Goal: Information Seeking & Learning: Check status

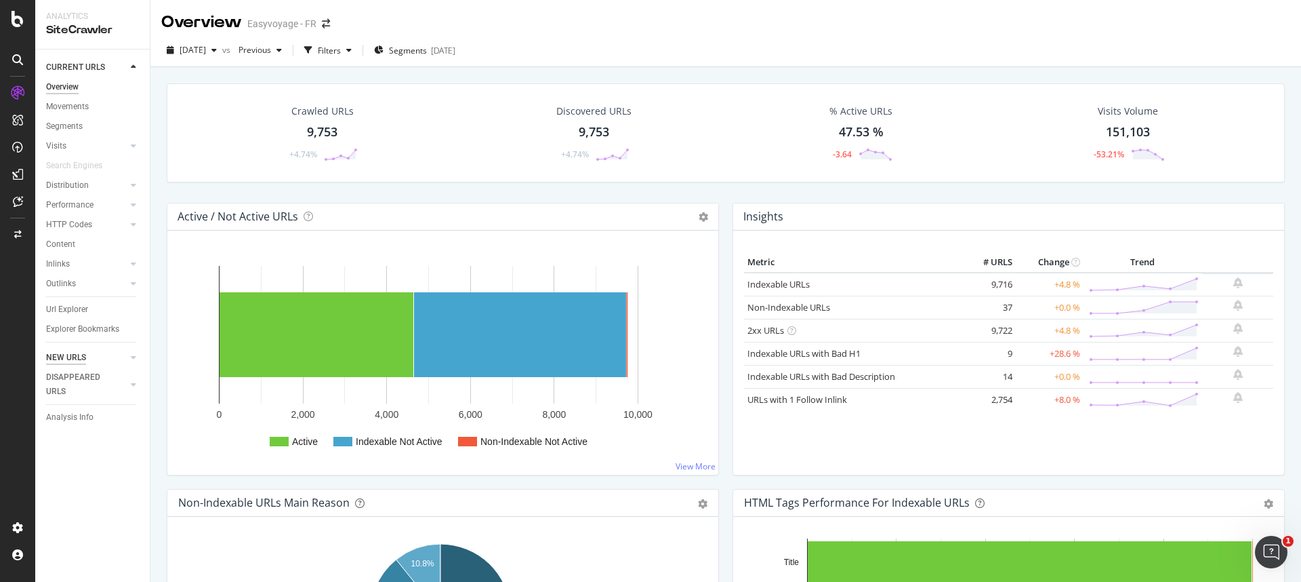
click at [76, 359] on div "NEW URLS" at bounding box center [66, 357] width 40 height 14
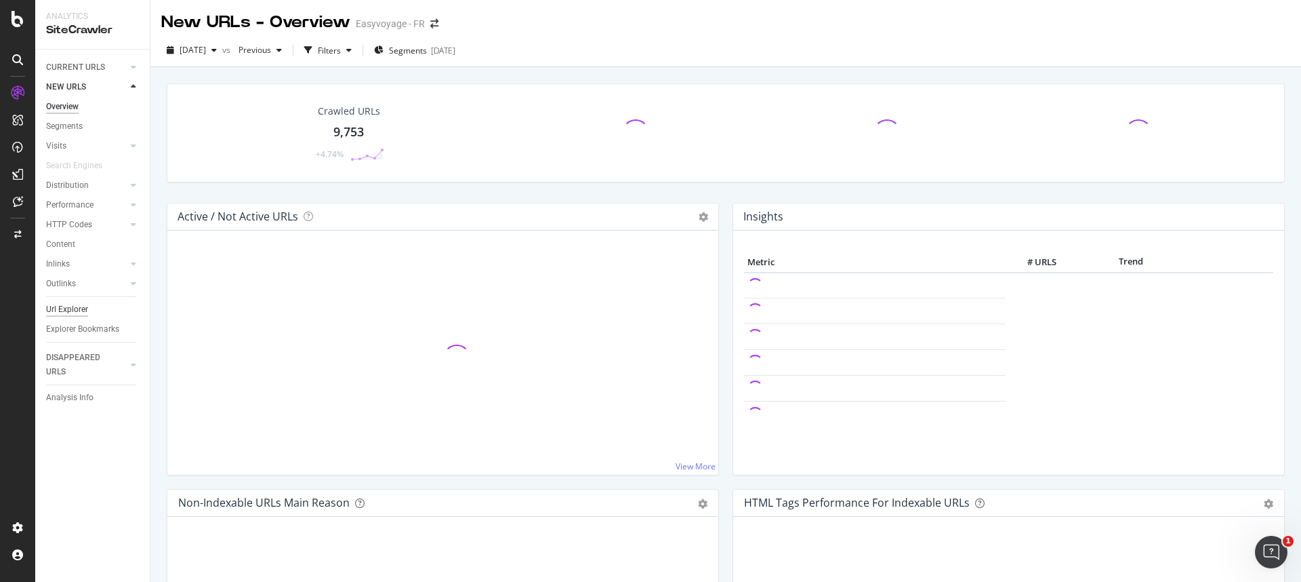
click at [62, 314] on div "Url Explorer" at bounding box center [67, 309] width 42 height 14
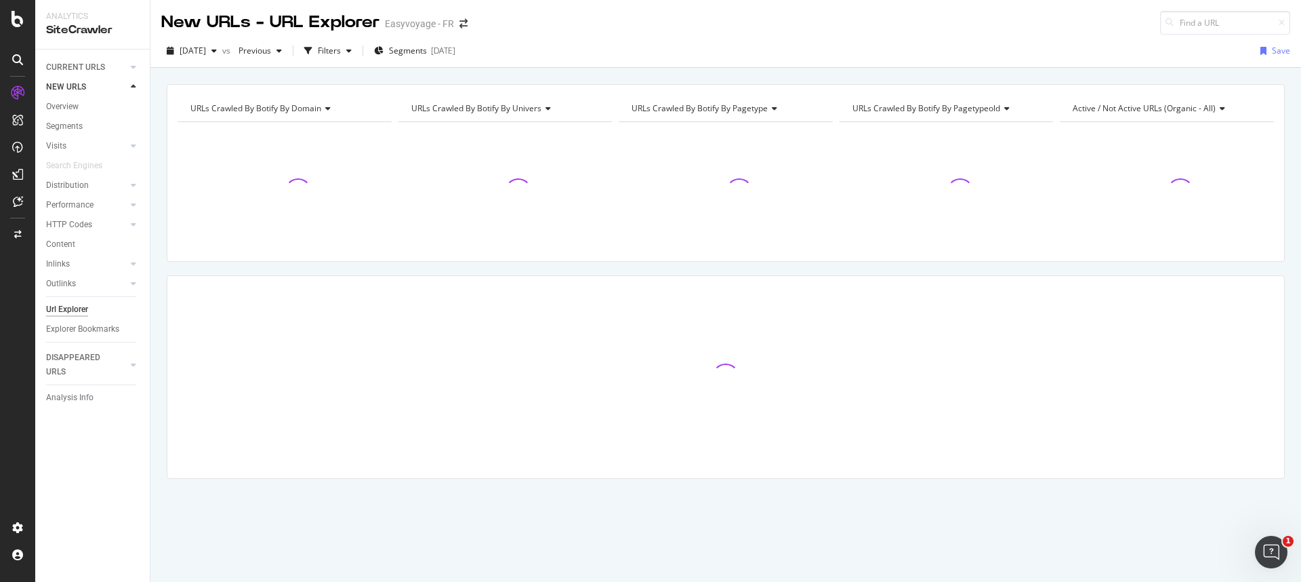
click at [777, 113] on span "URLs Crawled By Botify By pagetypeold" at bounding box center [927, 108] width 148 height 12
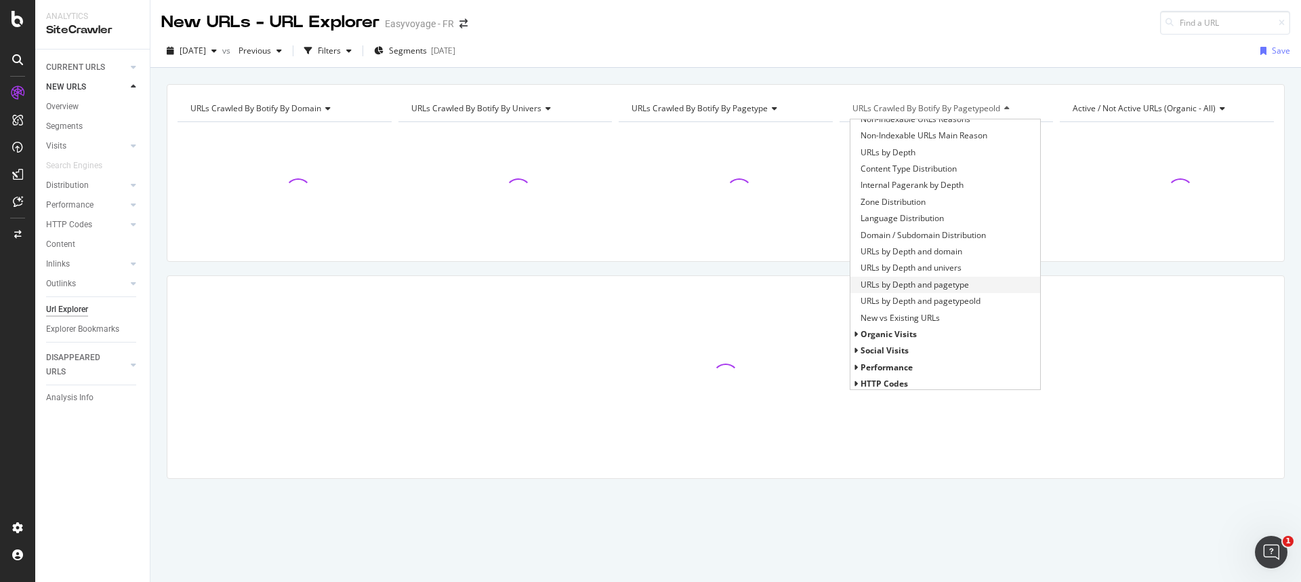
scroll to position [176, 0]
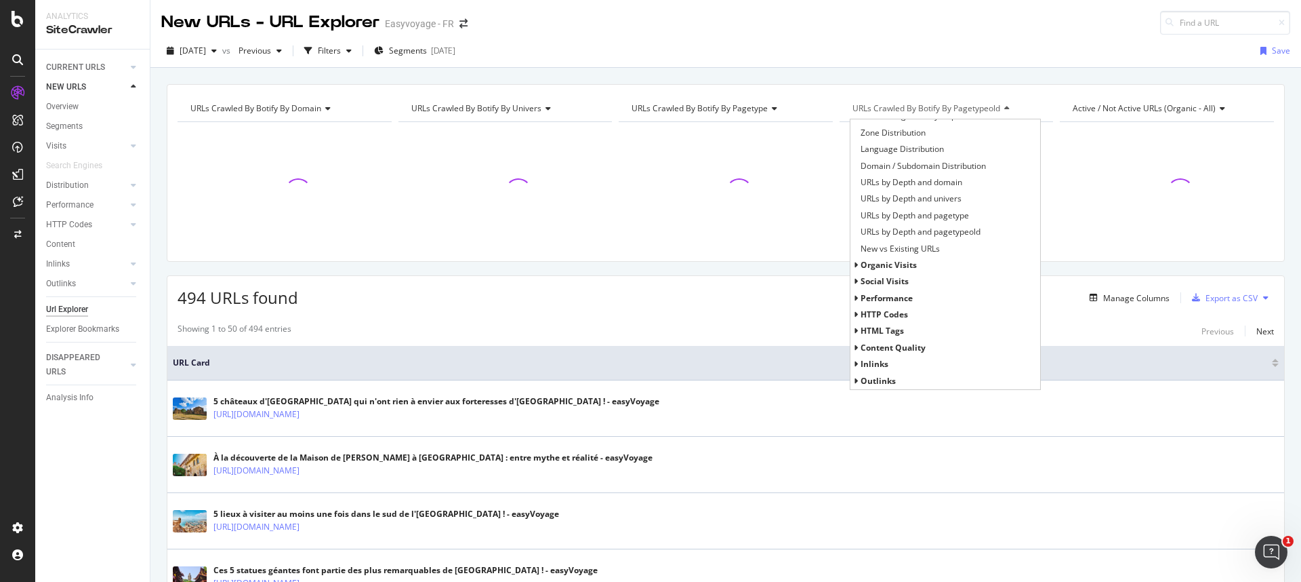
click at [777, 314] on span "HTTP Codes" at bounding box center [884, 314] width 47 height 12
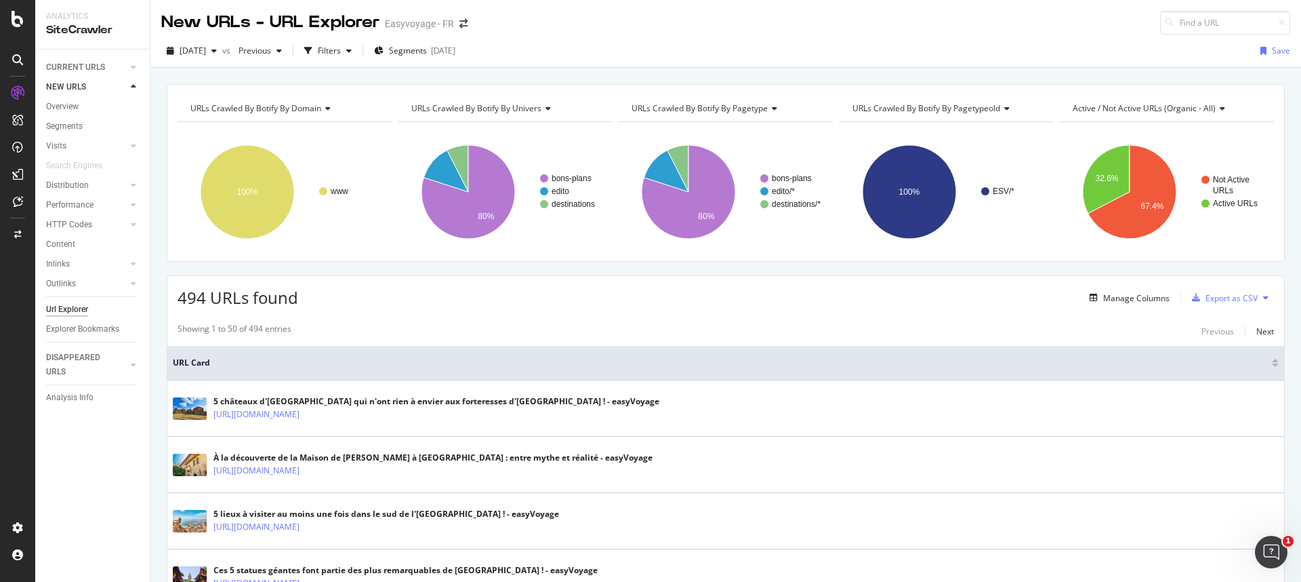
click at [777, 106] on span "URLs Crawled By Botify By pagetypeold" at bounding box center [927, 108] width 148 height 12
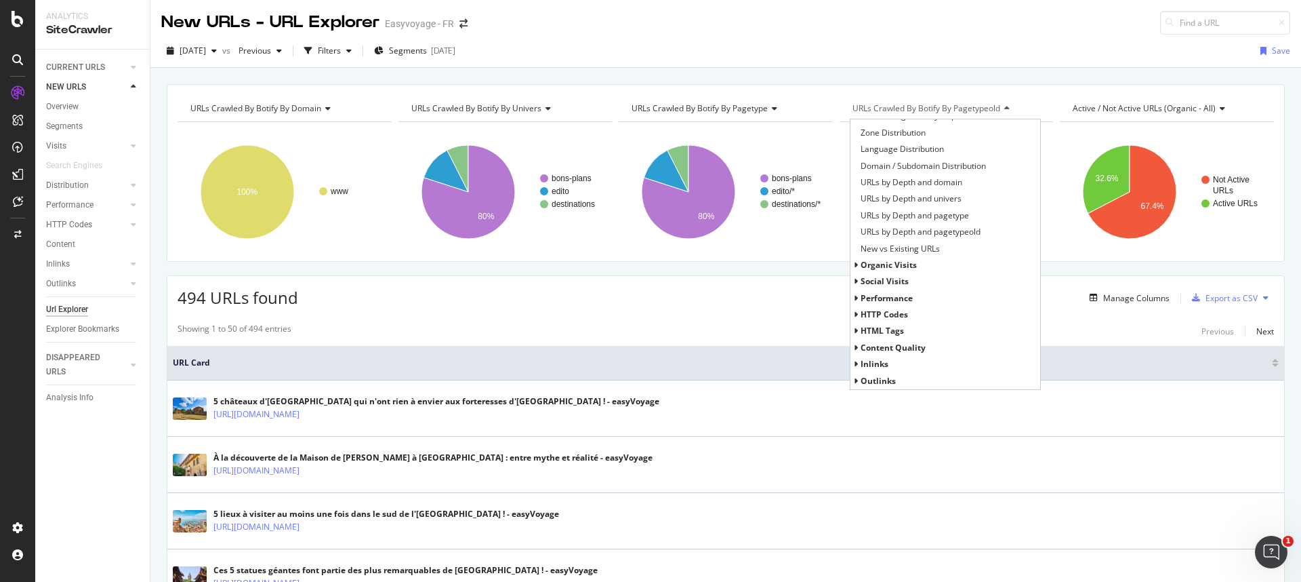
click at [777, 317] on span "HTTP Codes" at bounding box center [884, 314] width 47 height 12
click at [777, 328] on span "HTTP Status Codes Distribution" at bounding box center [920, 331] width 118 height 14
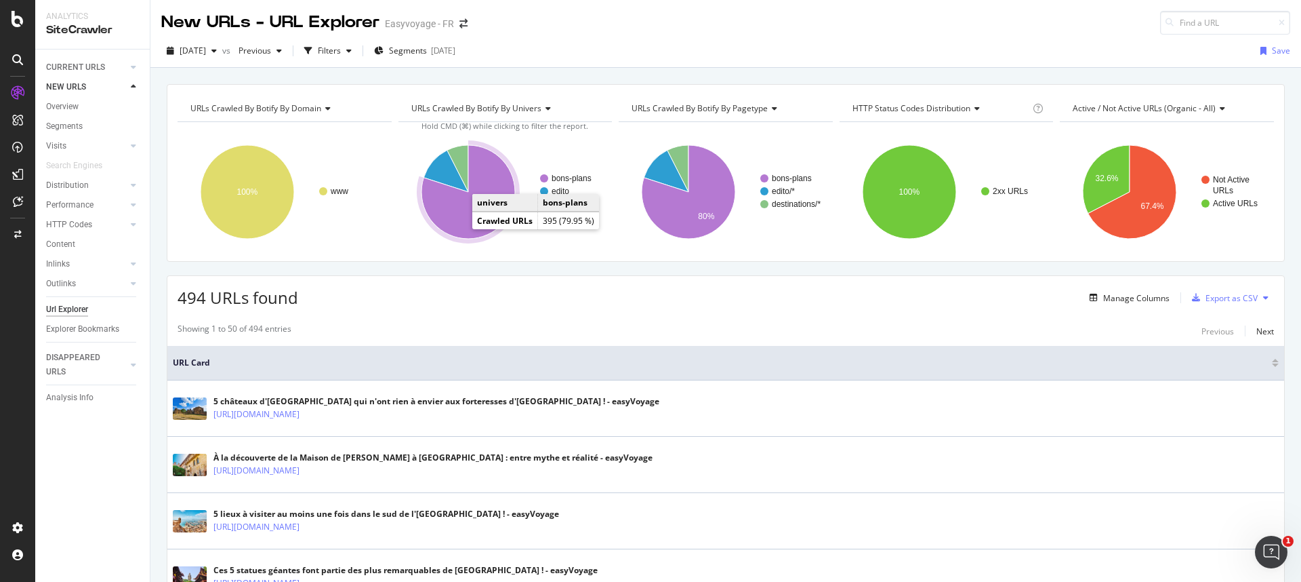
click at [462, 210] on icon "A chart." at bounding box center [469, 192] width 94 height 94
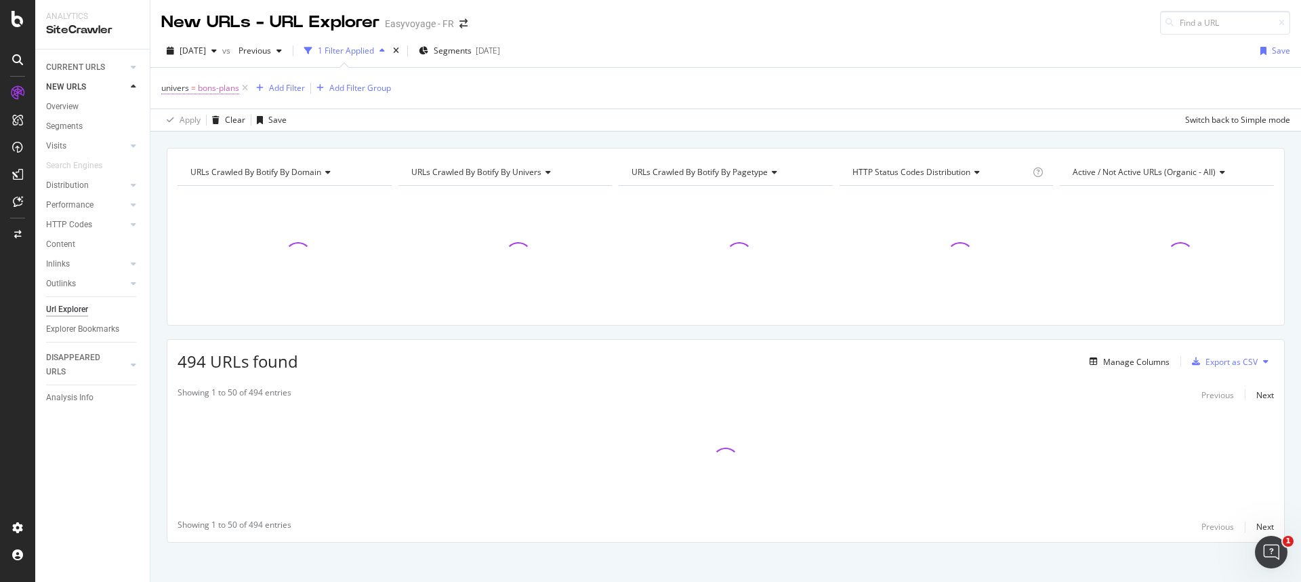
click at [203, 84] on span "bons-plans" at bounding box center [218, 88] width 41 height 19
click at [204, 115] on div "Equal" at bounding box center [247, 120] width 149 height 22
click at [206, 160] on span "Not Equal" at bounding box center [198, 166] width 37 height 12
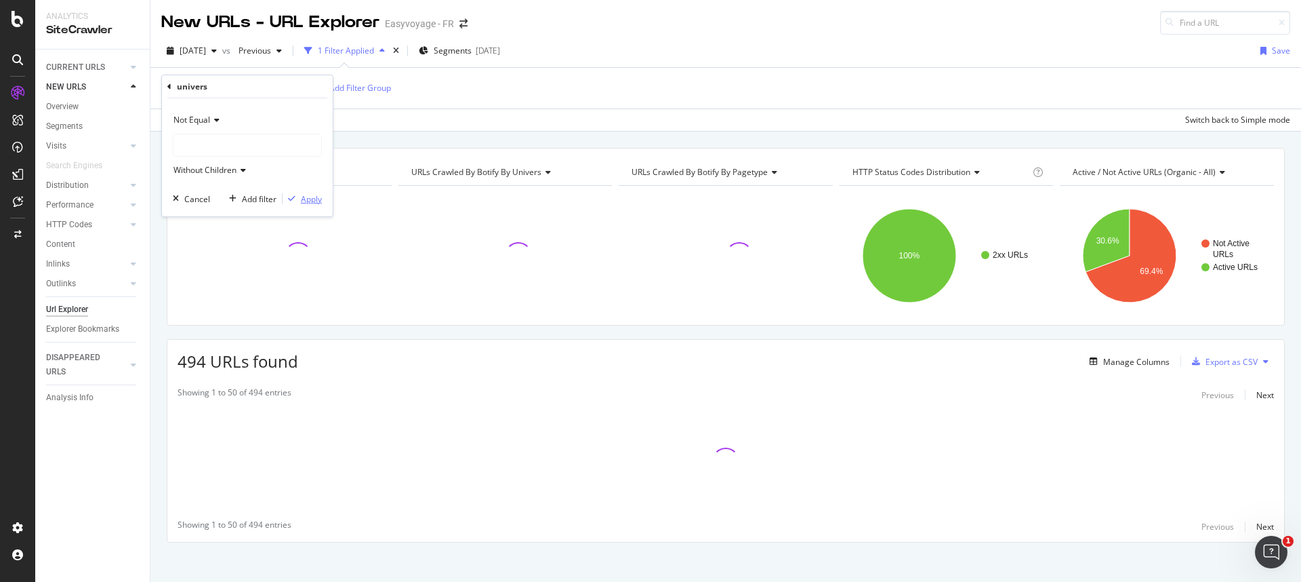
click at [315, 199] on div "Apply" at bounding box center [311, 199] width 21 height 12
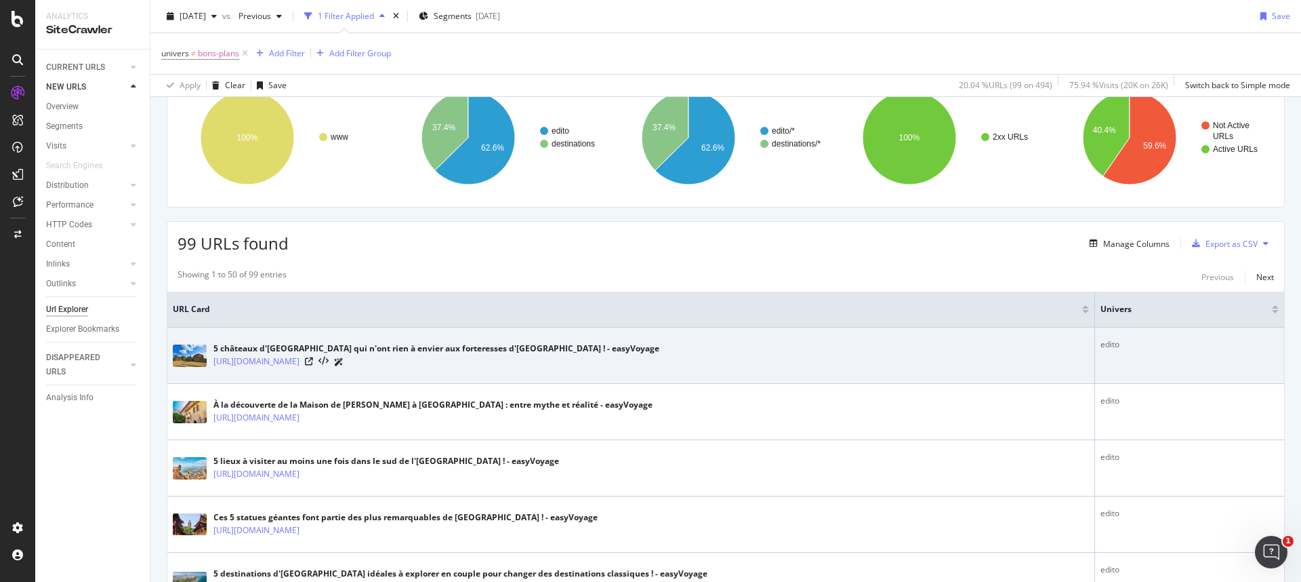
scroll to position [128, 0]
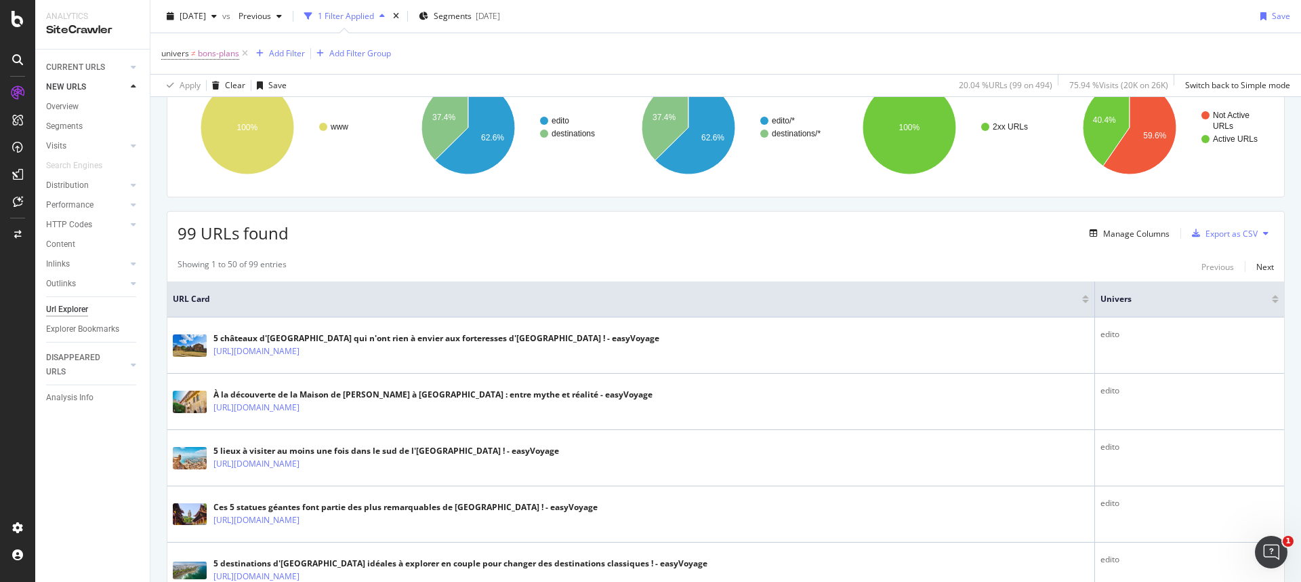
click at [777, 301] on div at bounding box center [1275, 301] width 7 height 3
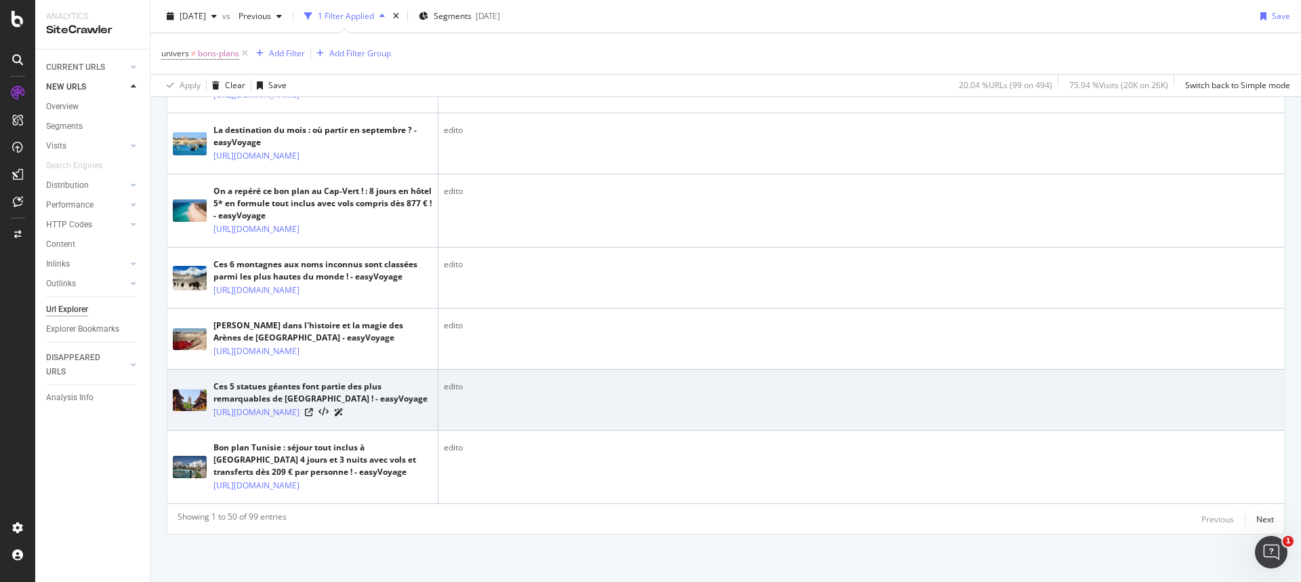
scroll to position [3903, 0]
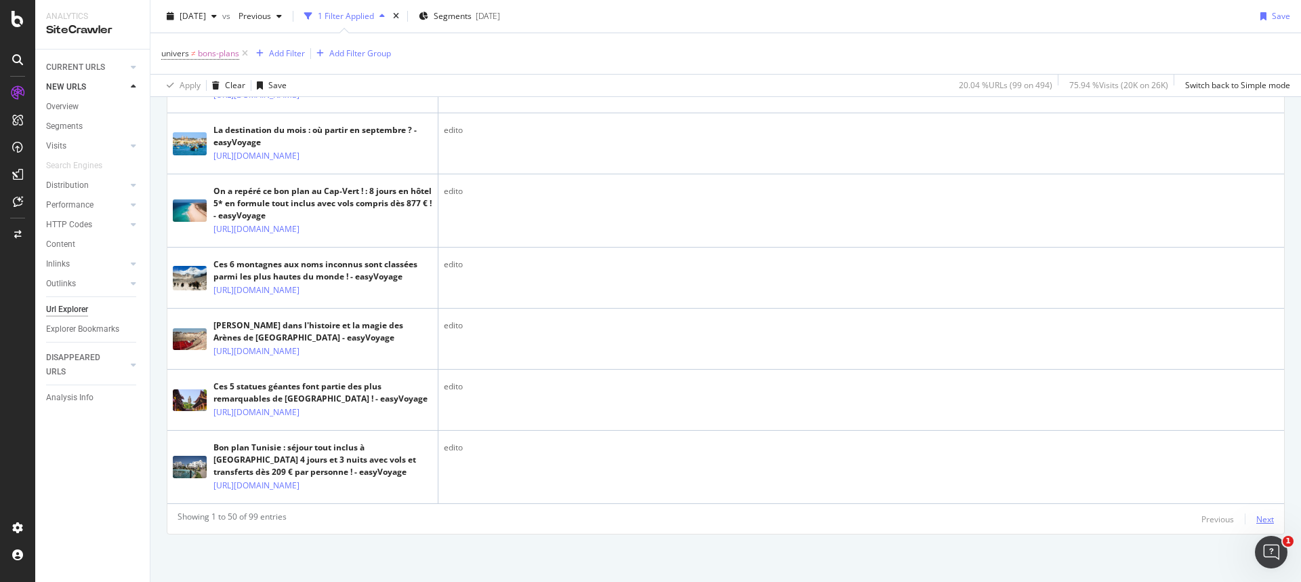
click at [777, 402] on div "Next" at bounding box center [1266, 519] width 18 height 12
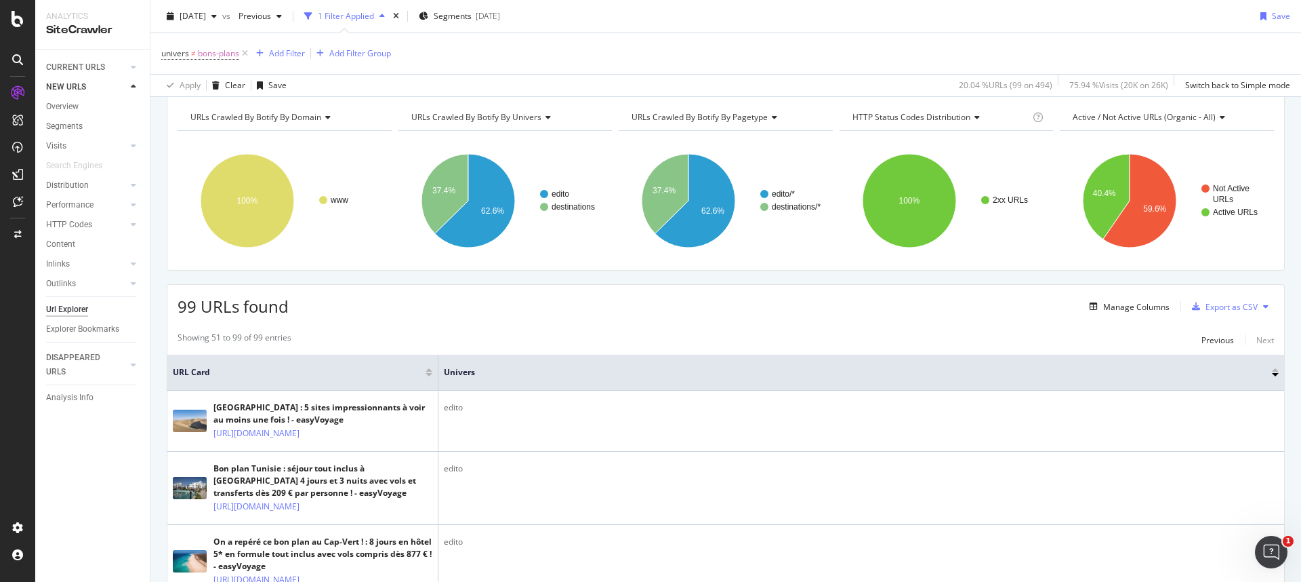
scroll to position [0, 0]
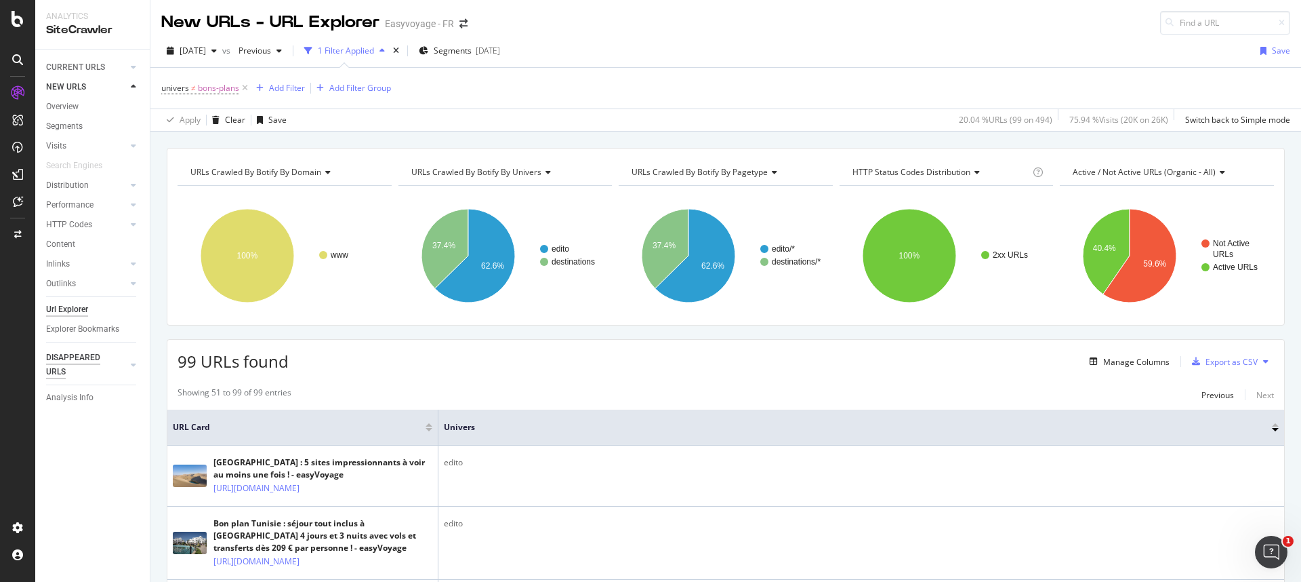
click at [72, 357] on div "DISAPPEARED URLS" at bounding box center [80, 364] width 68 height 28
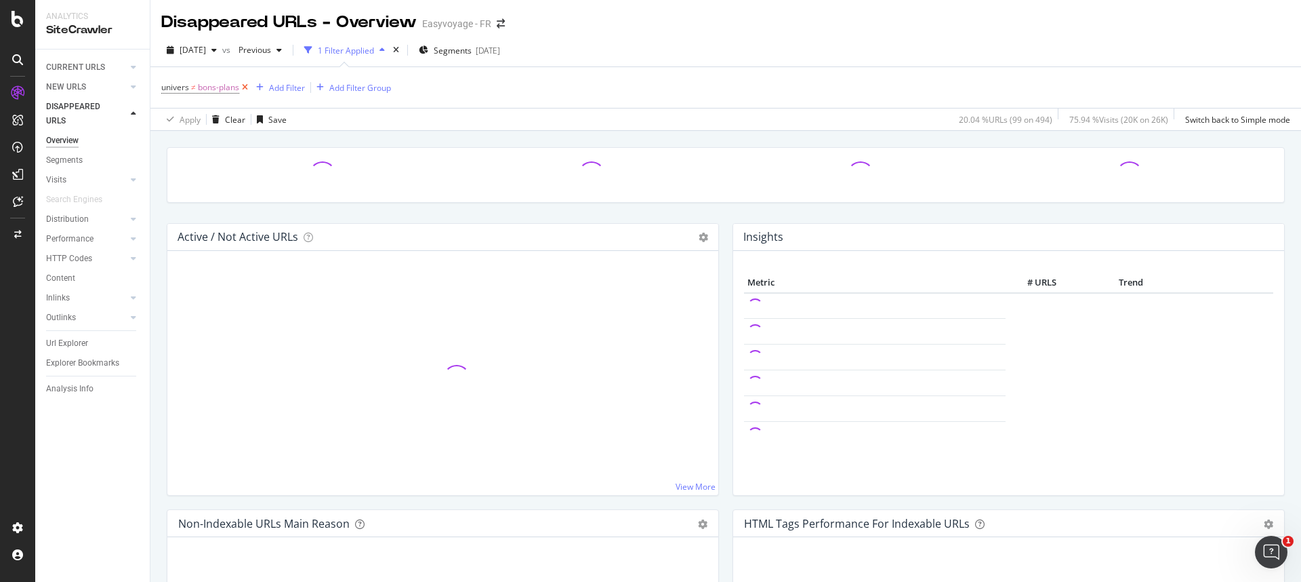
click at [244, 87] on icon at bounding box center [245, 88] width 12 height 14
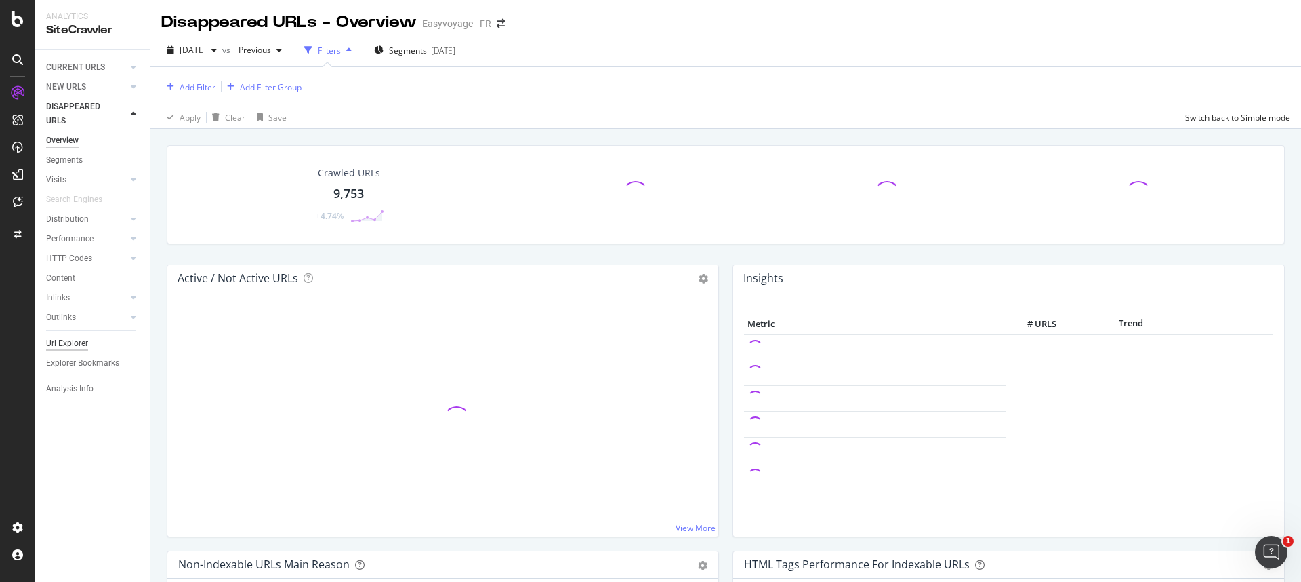
click at [63, 338] on div "Url Explorer" at bounding box center [67, 343] width 42 height 14
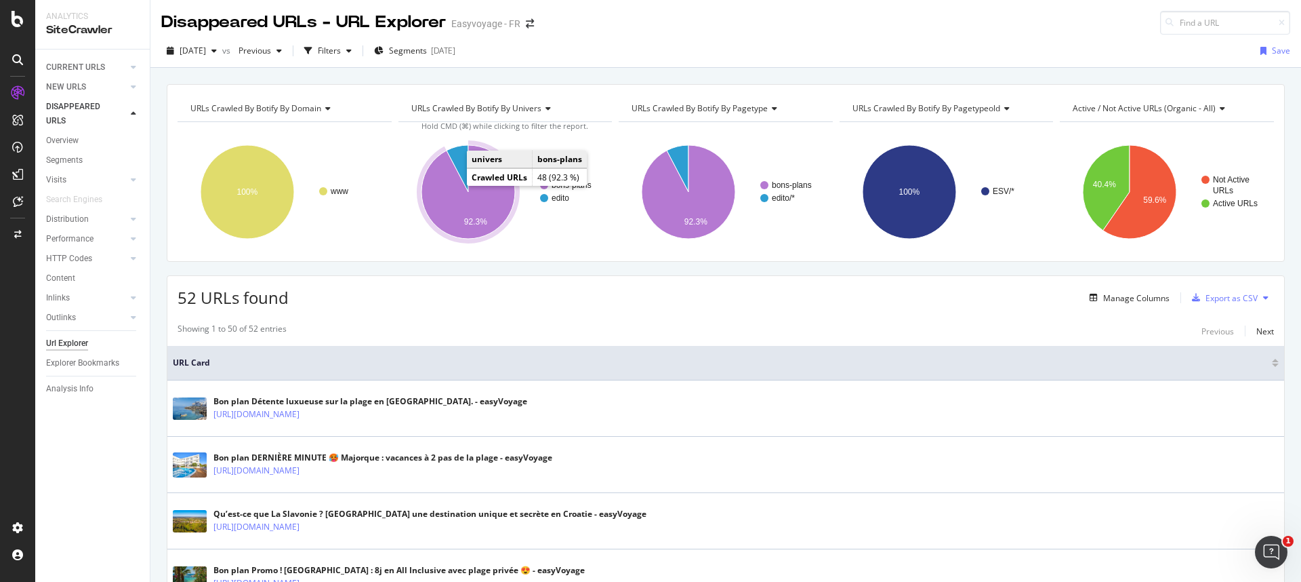
click at [445, 207] on icon "A chart." at bounding box center [469, 192] width 94 height 94
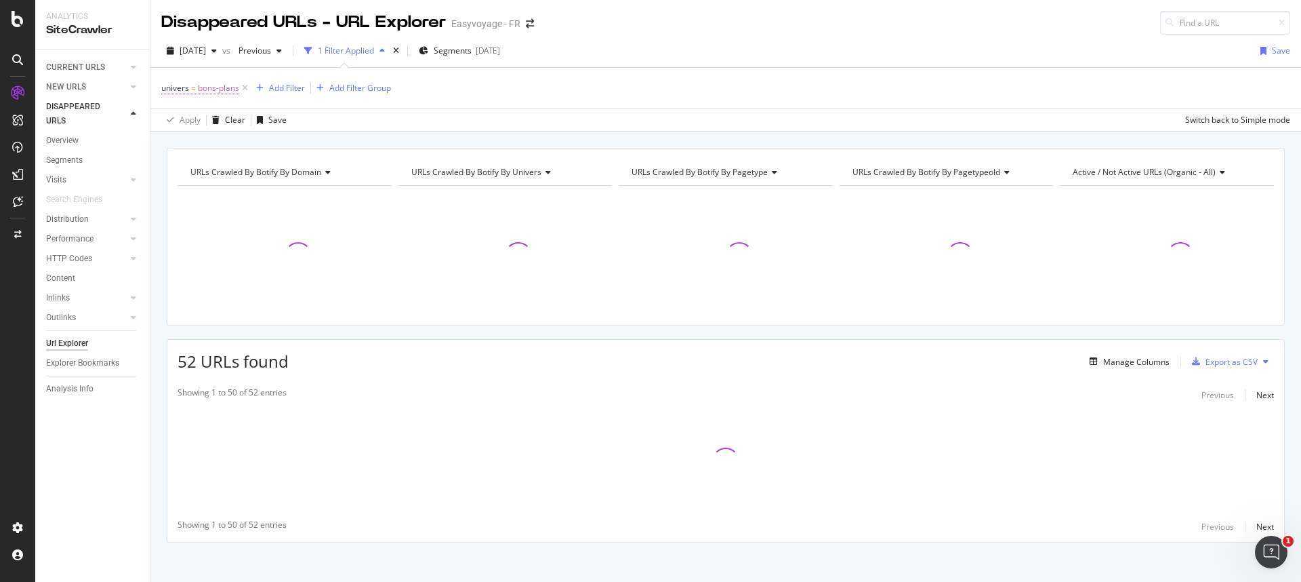
click at [204, 84] on span "bons-plans" at bounding box center [218, 88] width 41 height 19
click at [199, 119] on icon at bounding box center [199, 120] width 9 height 8
click at [204, 165] on span "Not Equal" at bounding box center [198, 166] width 37 height 12
click at [307, 201] on div "Apply" at bounding box center [311, 199] width 21 height 12
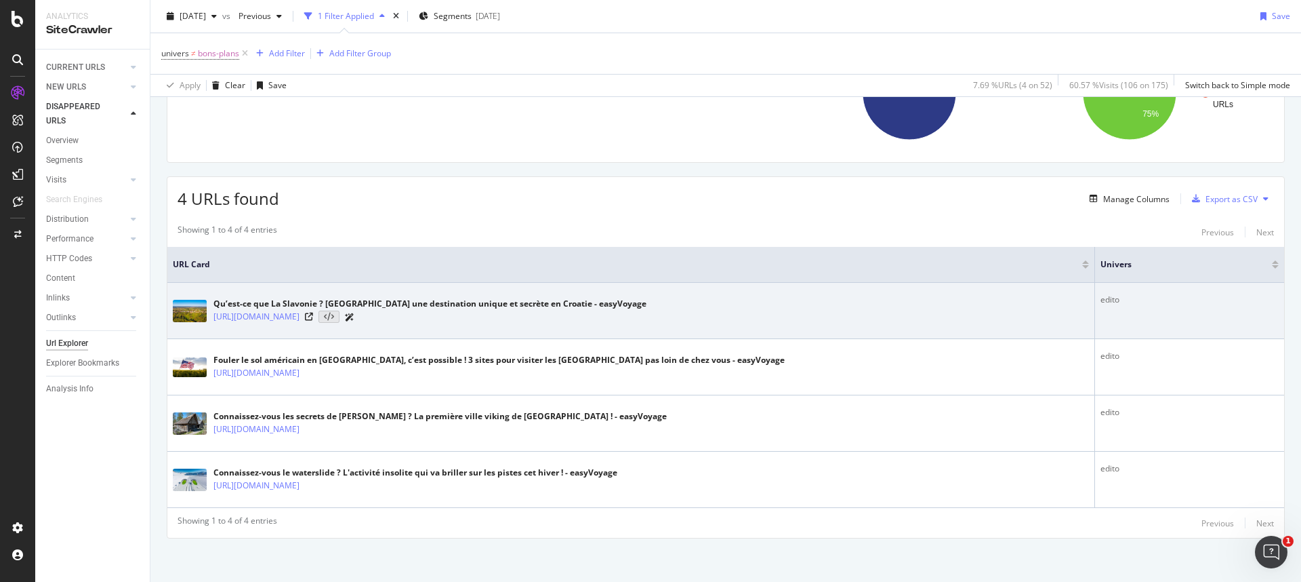
scroll to position [165, 0]
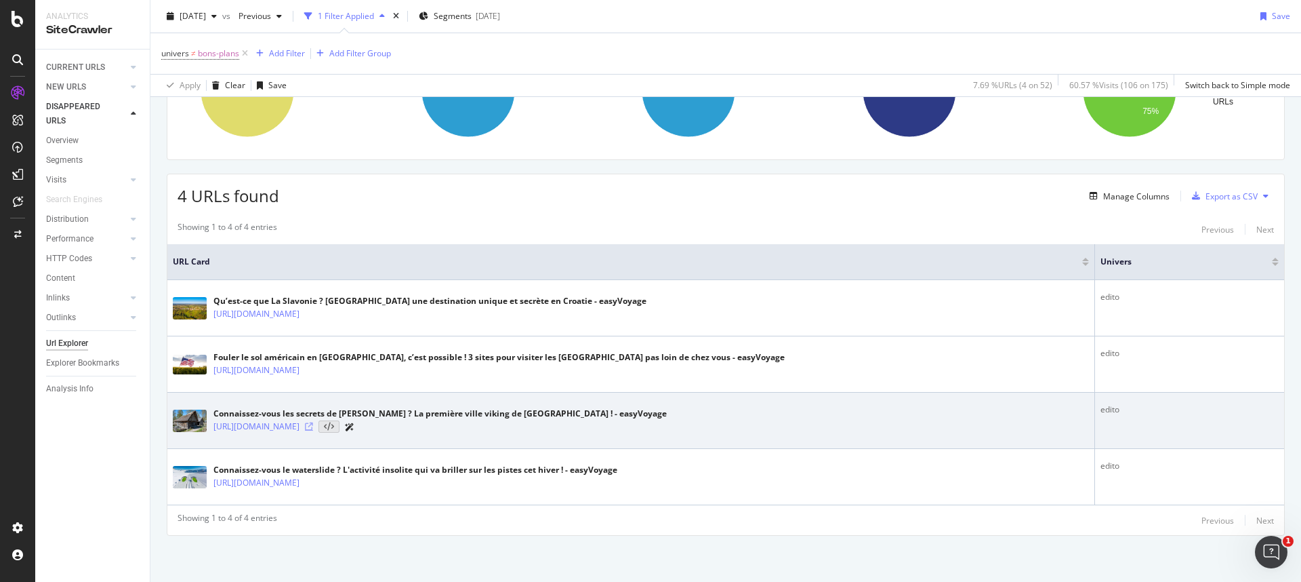
click at [313, 402] on icon at bounding box center [309, 426] width 8 height 8
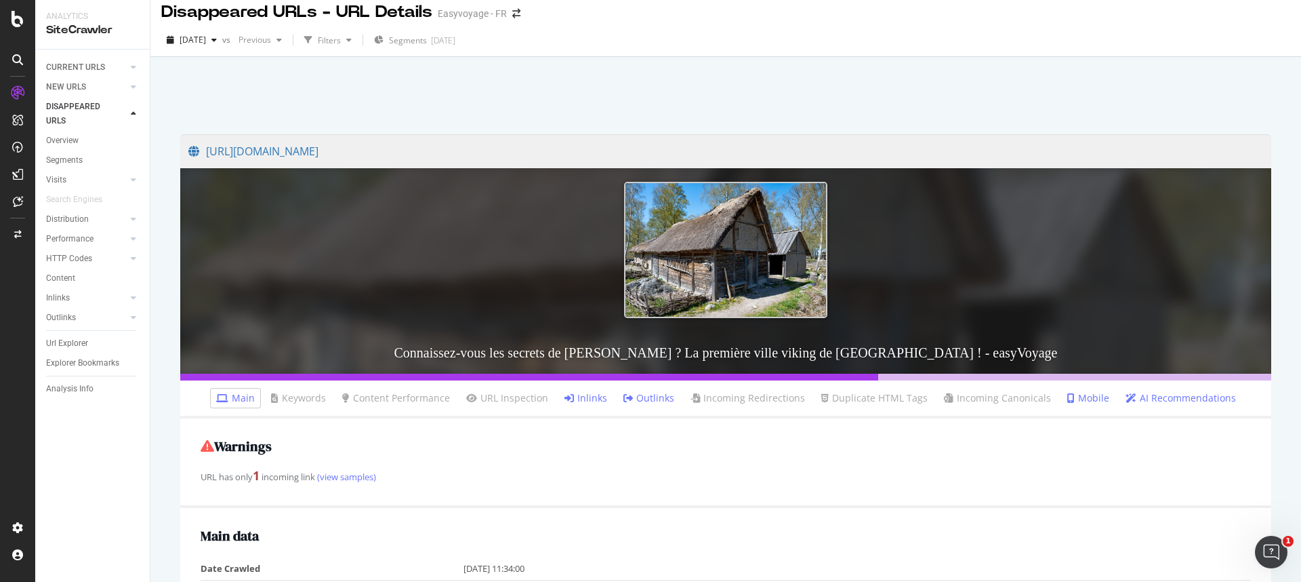
scroll to position [18, 0]
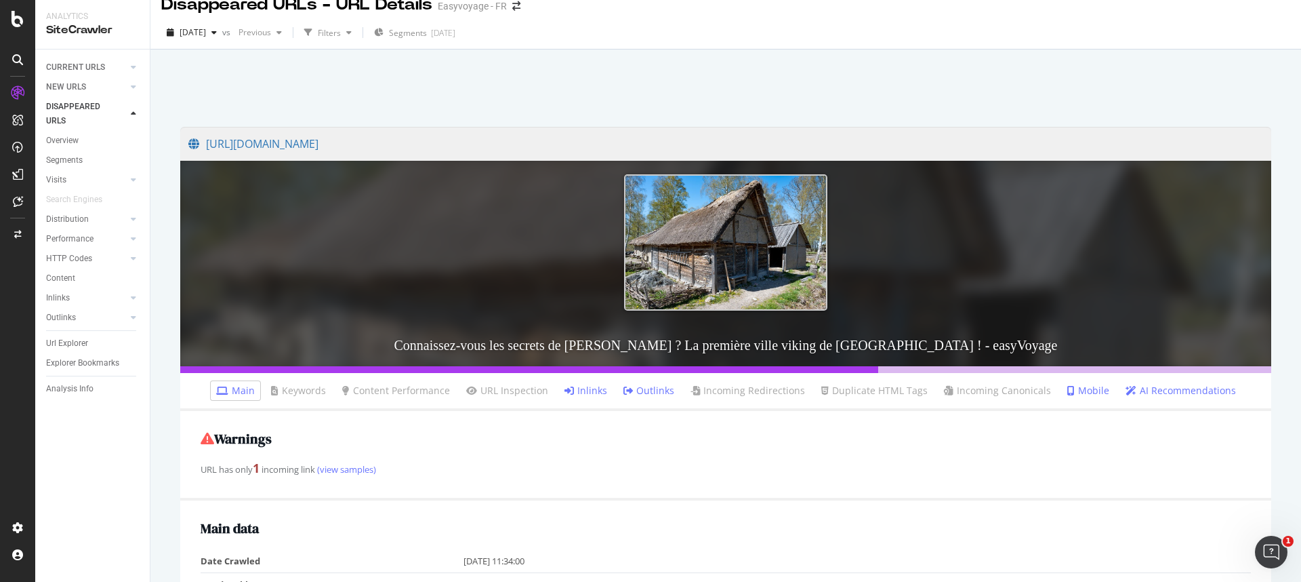
click at [586, 389] on link "Inlinks" at bounding box center [586, 391] width 43 height 14
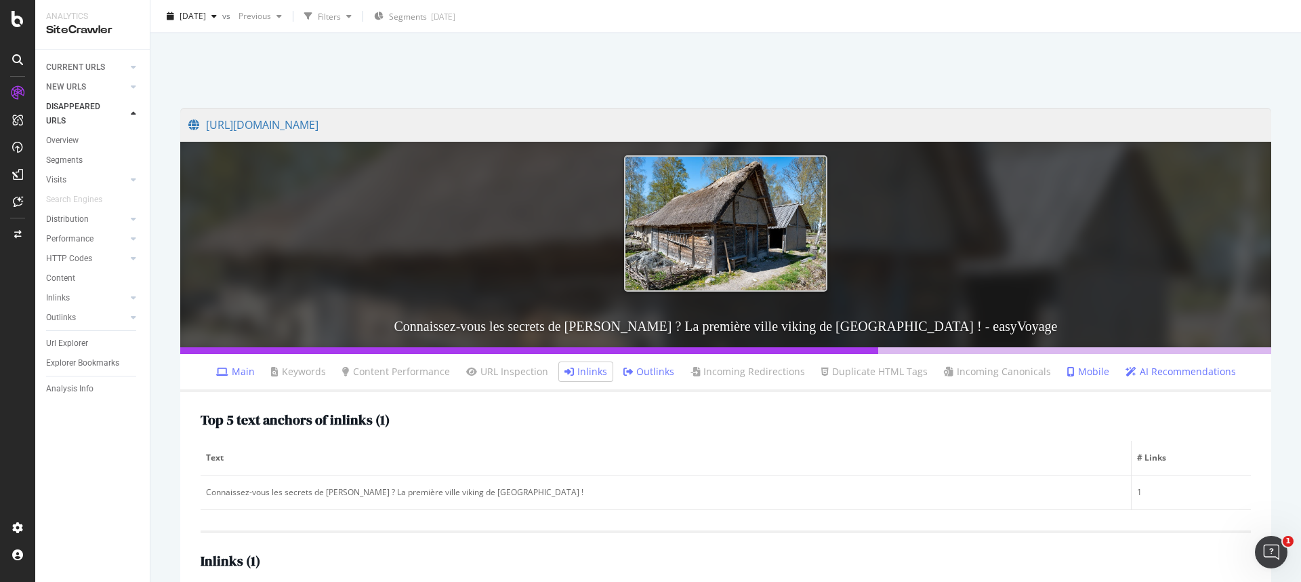
scroll to position [142, 0]
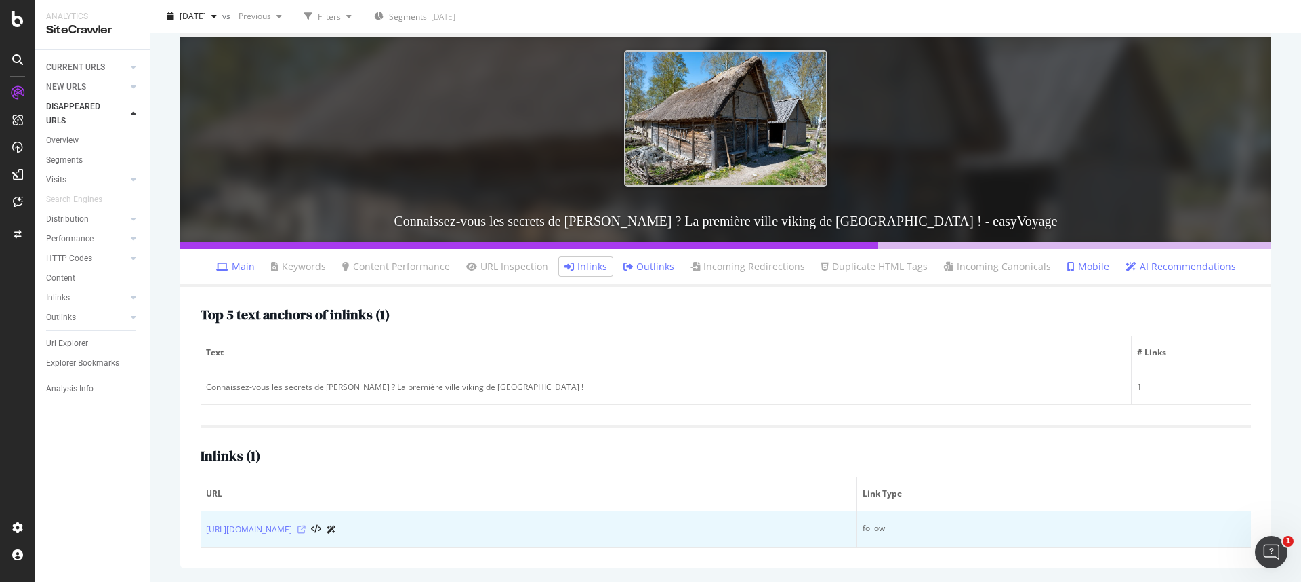
click at [306, 526] on icon at bounding box center [302, 529] width 8 height 8
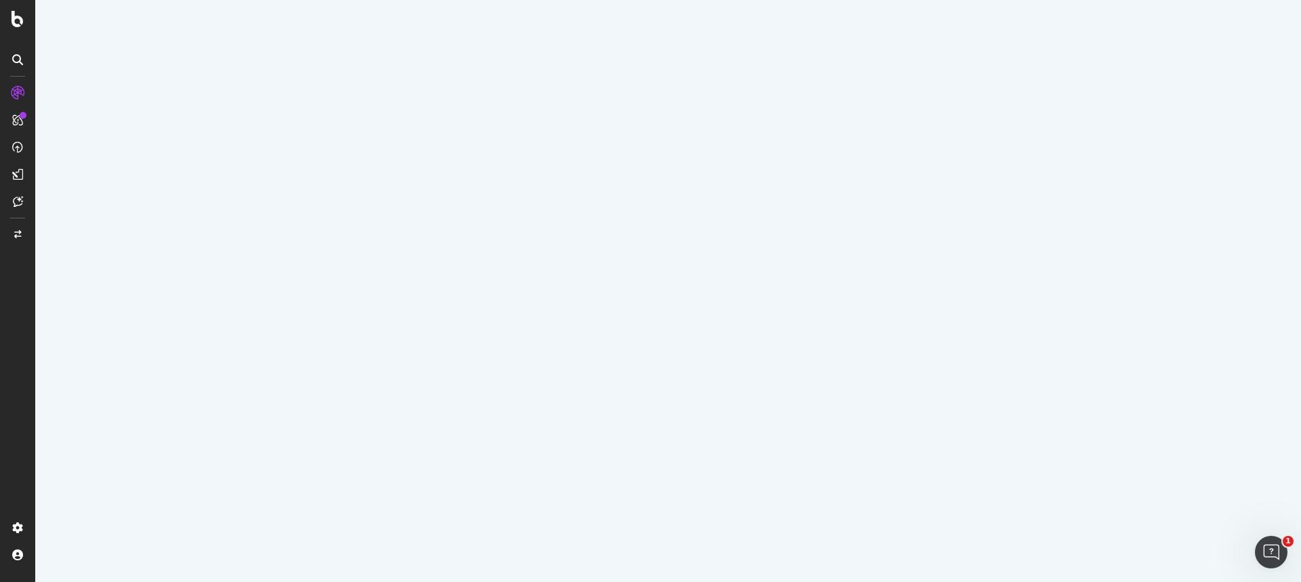
select select "100"
